Goal: Task Accomplishment & Management: Complete application form

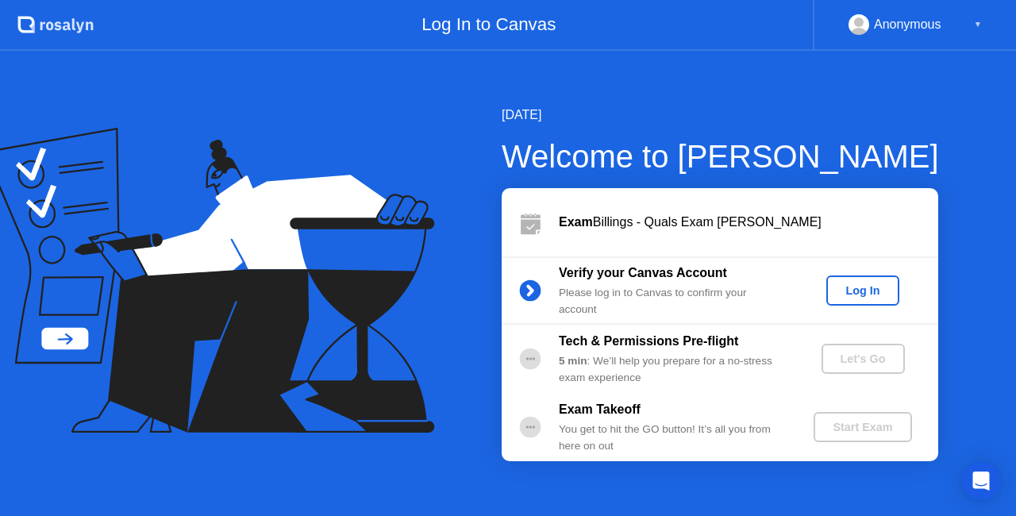
click at [871, 292] on div "Log In" at bounding box center [863, 290] width 60 height 13
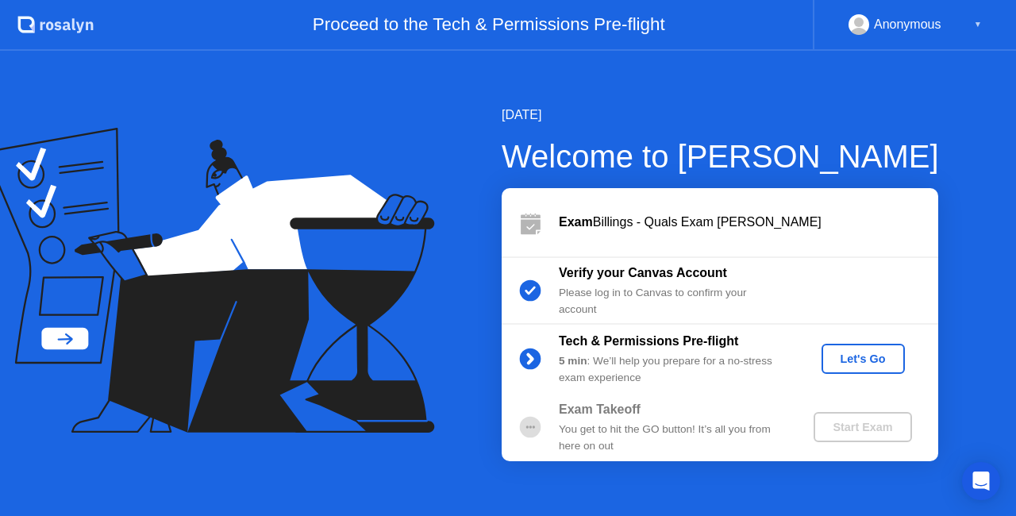
click at [839, 365] on div "Let's Go" at bounding box center [863, 358] width 71 height 13
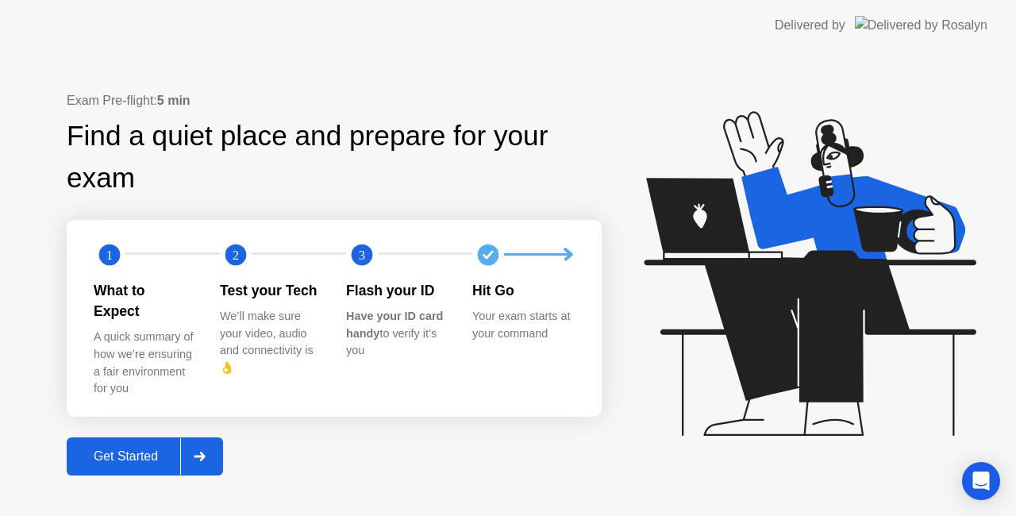
click at [129, 449] on div "Get Started" at bounding box center [125, 456] width 109 height 14
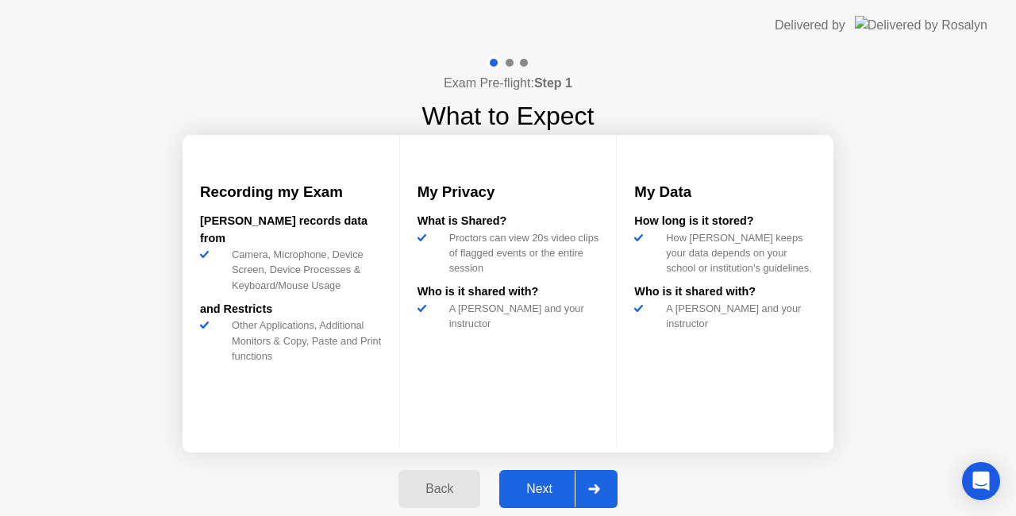
click at [591, 485] on icon at bounding box center [594, 489] width 12 height 10
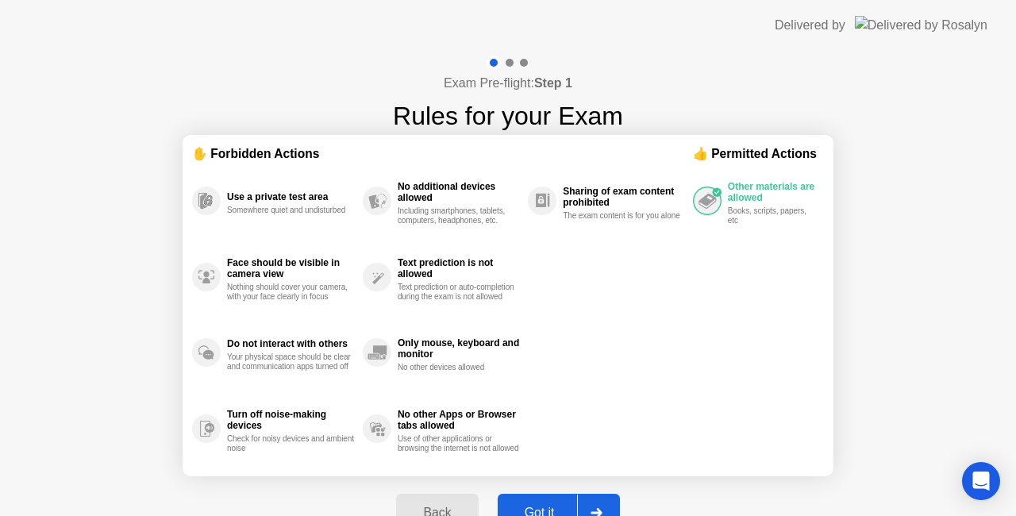
click at [602, 502] on div at bounding box center [596, 512] width 38 height 37
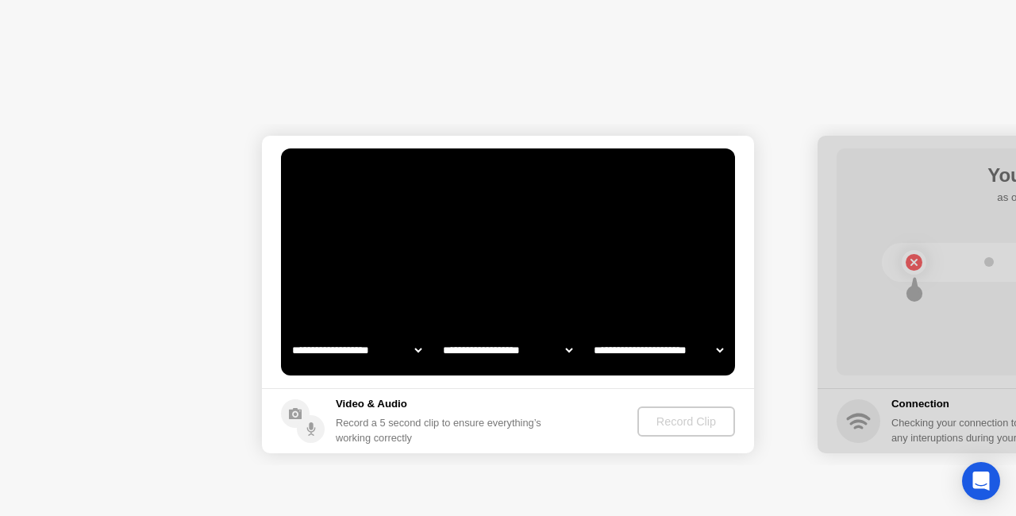
select select "**********"
select select "*******"
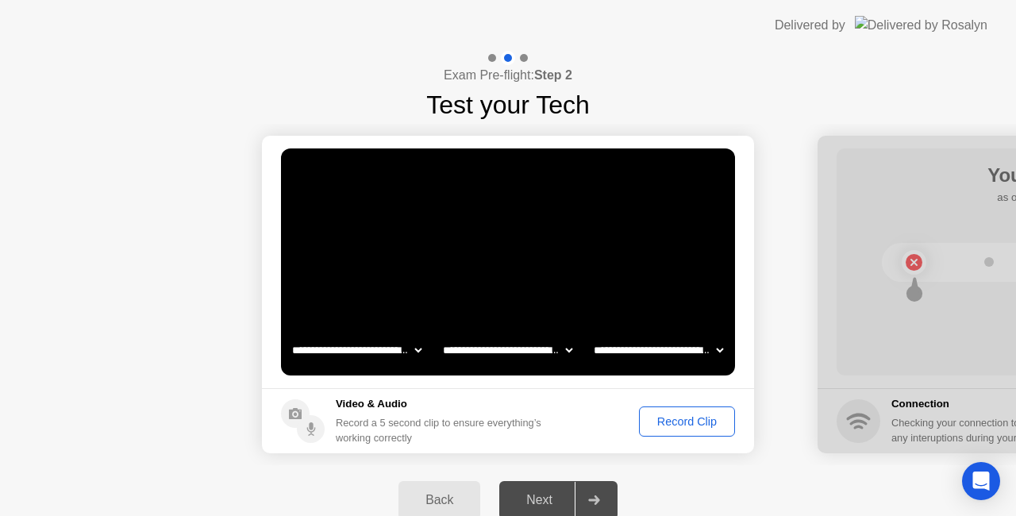
click at [684, 421] on div "Record Clip" at bounding box center [686, 421] width 85 height 13
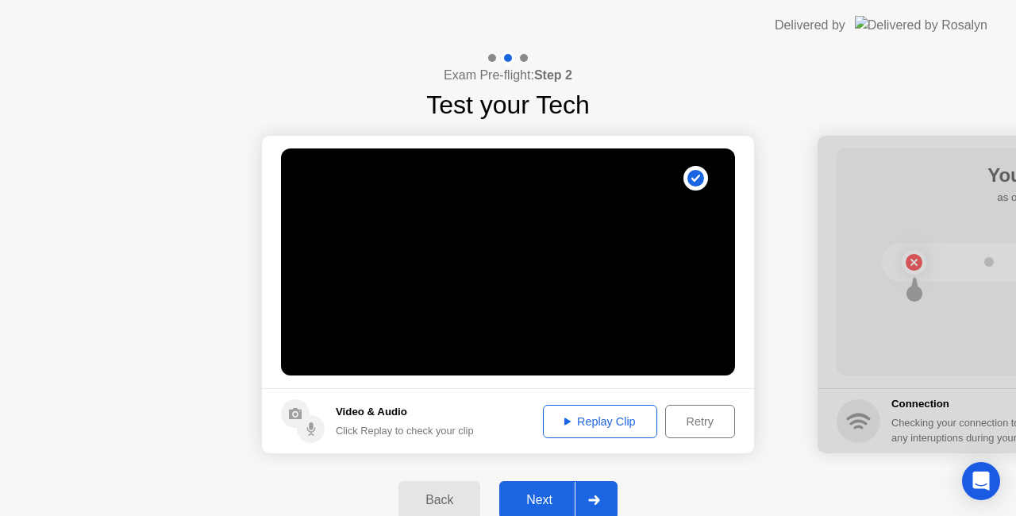
click at [586, 429] on button "Replay Clip" at bounding box center [600, 421] width 114 height 33
click at [537, 500] on div "Next" at bounding box center [539, 500] width 71 height 14
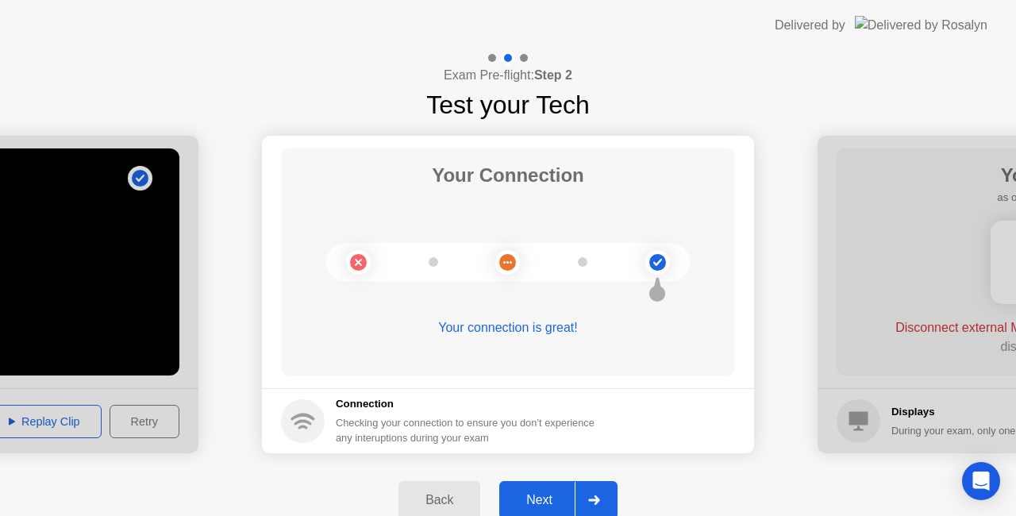
click at [535, 493] on div "Next" at bounding box center [539, 500] width 71 height 14
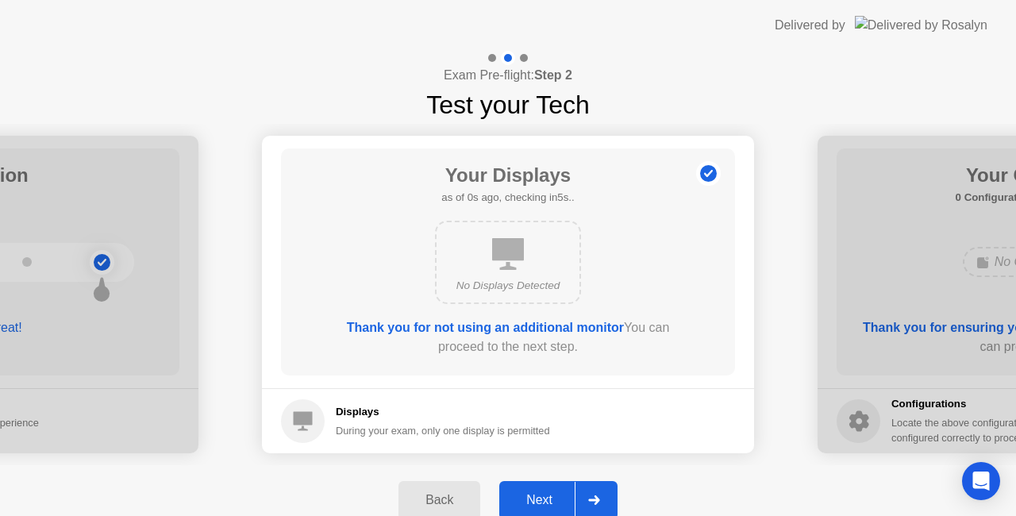
click at [550, 500] on div "Next" at bounding box center [539, 500] width 71 height 14
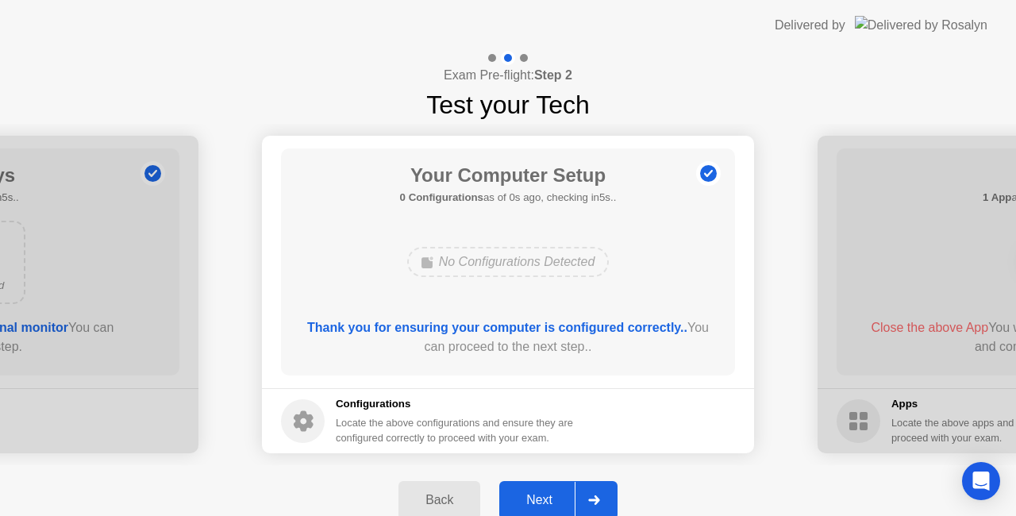
click at [549, 499] on div "Next" at bounding box center [539, 500] width 71 height 14
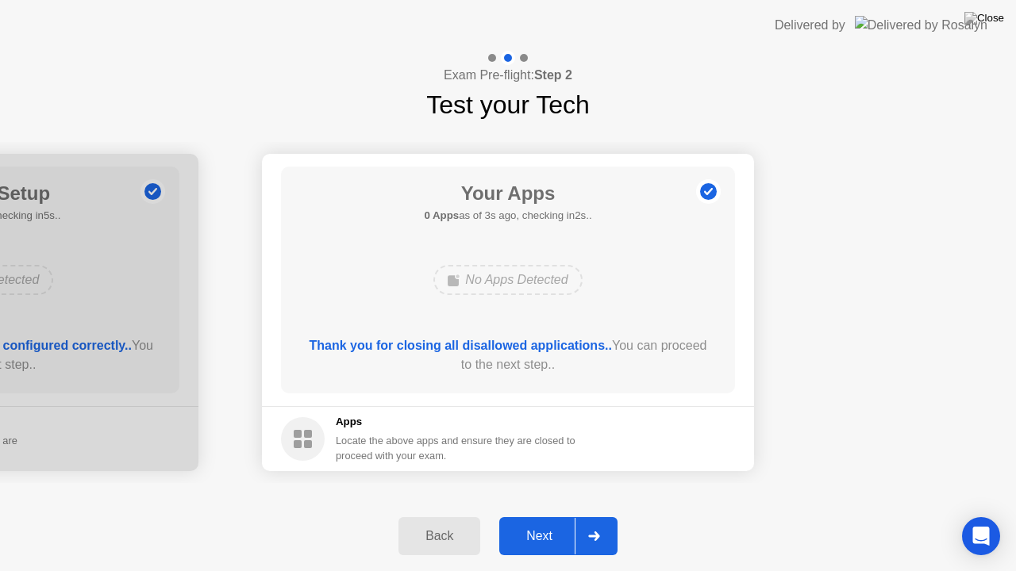
click at [536, 515] on div "Next" at bounding box center [539, 536] width 71 height 14
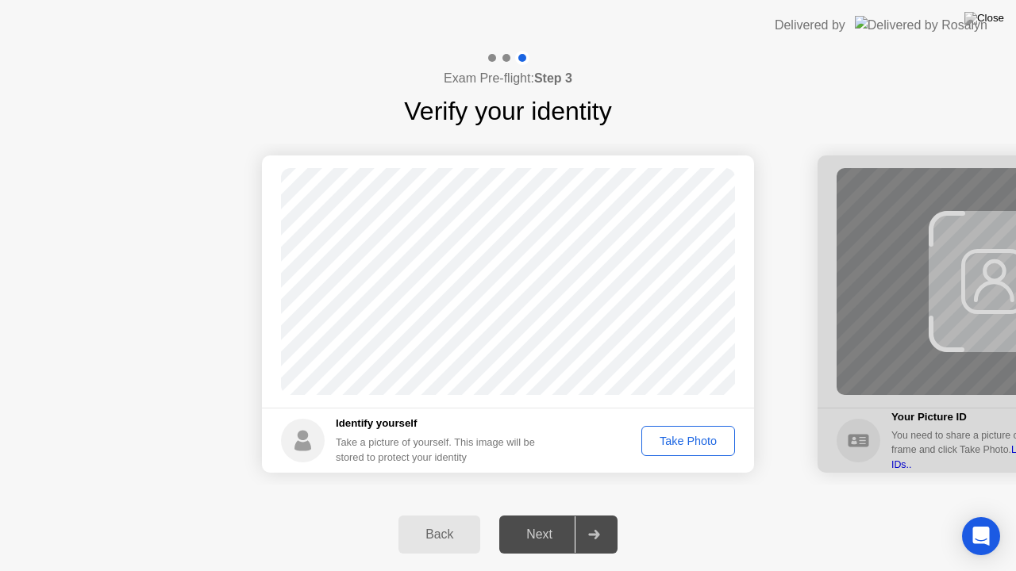
click at [679, 435] on div "Take Photo" at bounding box center [688, 441] width 83 height 13
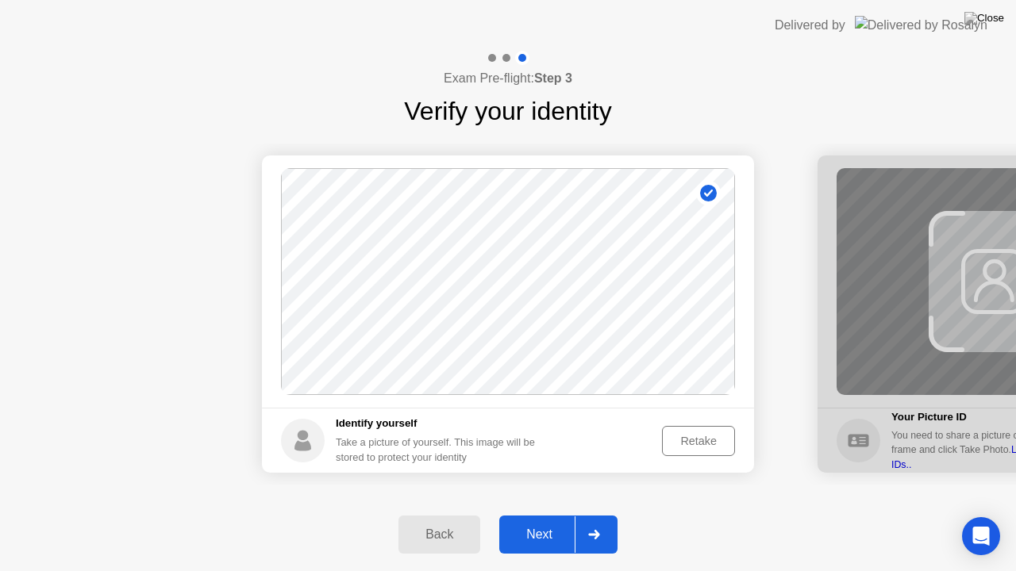
click at [544, 515] on button "Next" at bounding box center [558, 535] width 118 height 38
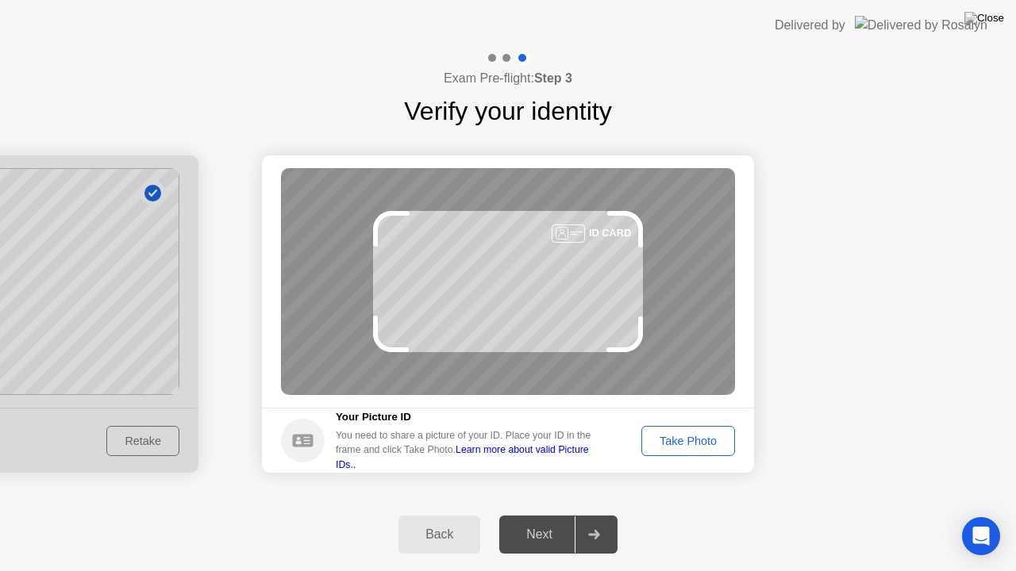
click at [713, 441] on div "Take Photo" at bounding box center [688, 441] width 83 height 13
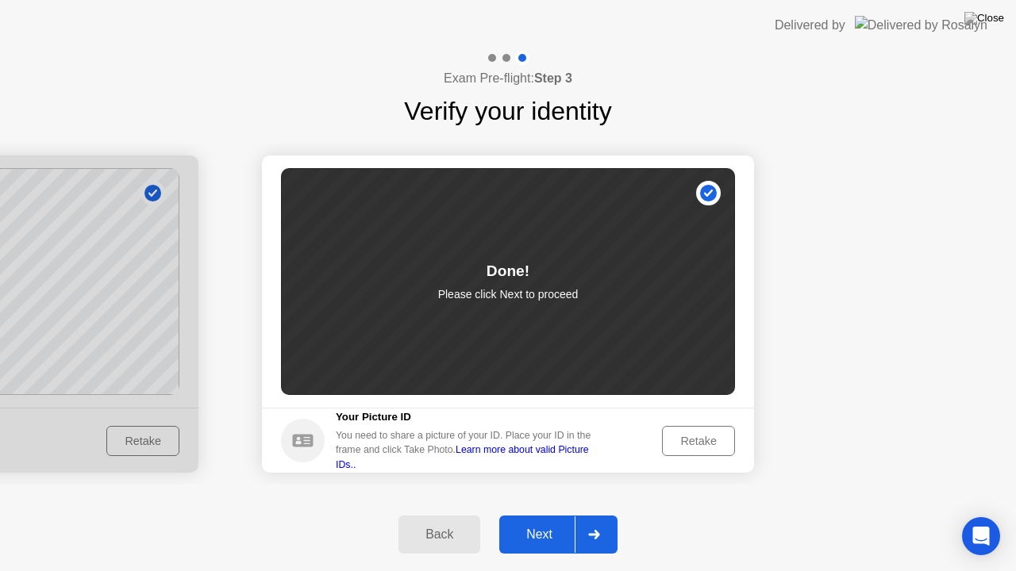
click at [555, 515] on button "Next" at bounding box center [558, 535] width 118 height 38
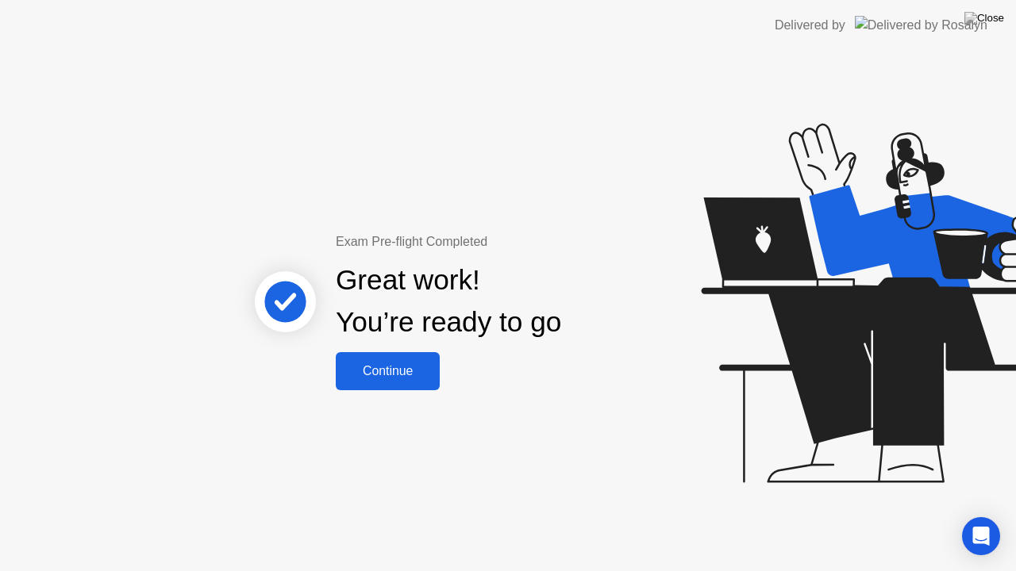
click at [395, 373] on div "Continue" at bounding box center [387, 371] width 94 height 14
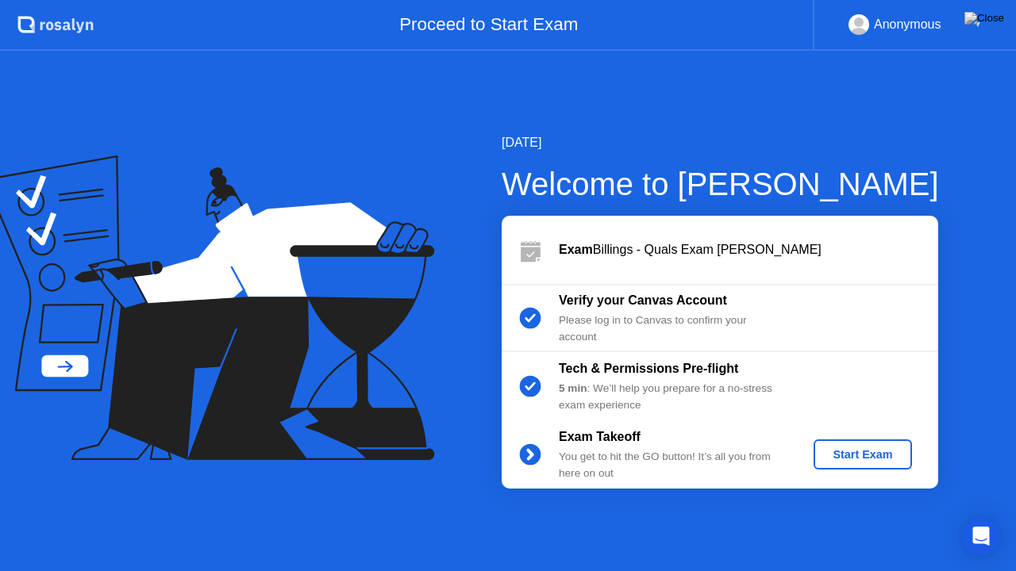
click at [833, 461] on div "Start Exam" at bounding box center [862, 454] width 85 height 13
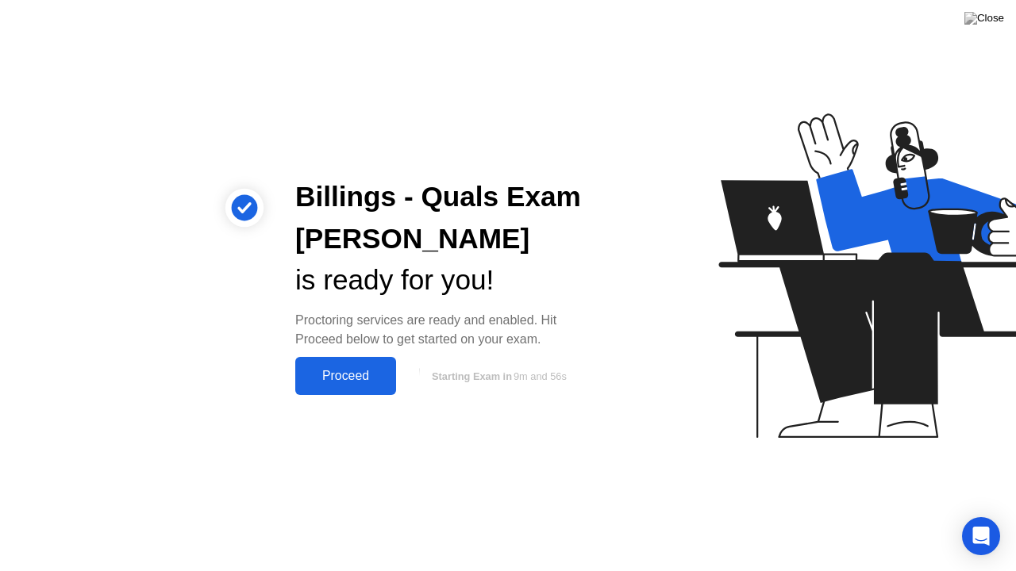
click at [337, 374] on div "Proceed" at bounding box center [345, 376] width 91 height 14
